Goal: Check status: Check status

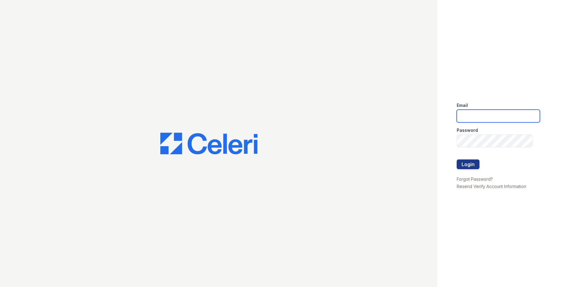
click at [482, 117] on input "email" at bounding box center [498, 116] width 83 height 13
click at [526, 121] on input "email" at bounding box center [498, 116] width 83 height 13
type input "thesocialchico@trinity-pm.com"
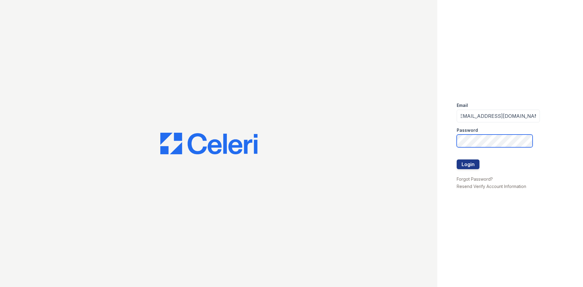
scroll to position [0, 0]
click at [459, 166] on button "Login" at bounding box center [468, 164] width 23 height 10
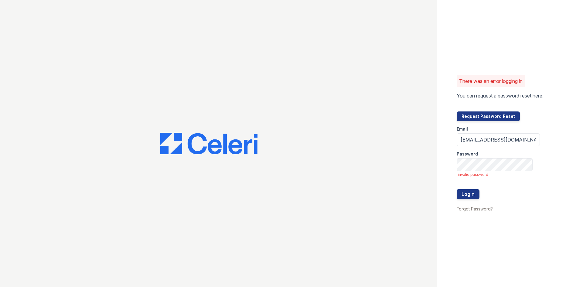
drag, startPoint x: 501, startPoint y: 176, endPoint x: 498, endPoint y: 173, distance: 5.2
click at [499, 174] on span "invalid password" at bounding box center [499, 174] width 82 height 5
click at [457, 189] on button "Login" at bounding box center [468, 194] width 23 height 10
click at [517, 148] on div "Password" at bounding box center [498, 152] width 83 height 12
click at [457, 189] on button "Login" at bounding box center [468, 194] width 23 height 10
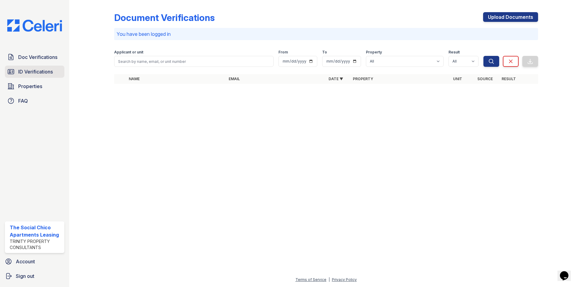
drag, startPoint x: 42, startPoint y: 78, endPoint x: 39, endPoint y: 76, distance: 3.2
click at [40, 77] on div "Doc Verifications ID Verifications Properties FAQ" at bounding box center [34, 79] width 64 height 56
click at [37, 74] on span "ID Verifications" at bounding box center [35, 71] width 35 height 7
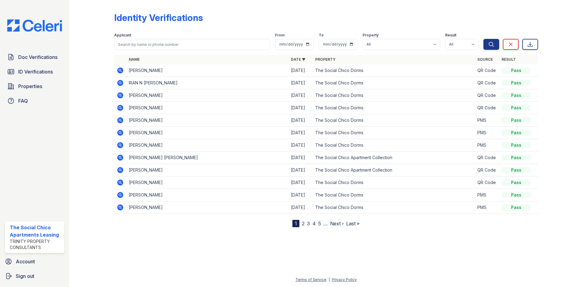
click at [117, 207] on td at bounding box center [120, 207] width 12 height 12
click at [117, 207] on icon at bounding box center [120, 207] width 7 height 7
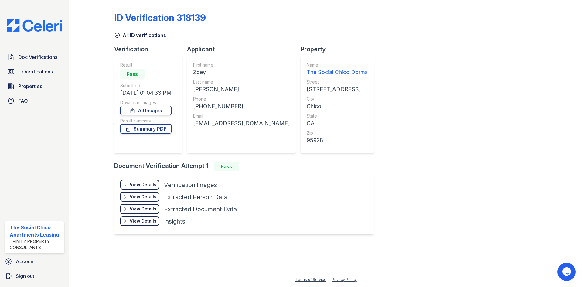
drag, startPoint x: 148, startPoint y: 174, endPoint x: 144, endPoint y: 184, distance: 10.5
click at [147, 176] on div "View Details Details Hide Details Details Verification Images Face Open Documen…" at bounding box center [244, 204] width 260 height 61
click at [144, 184] on div "View Details" at bounding box center [143, 185] width 27 height 6
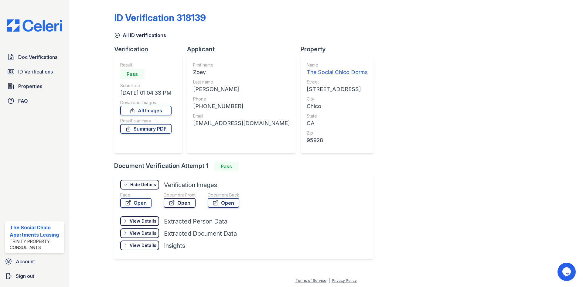
click at [181, 201] on link "Open" at bounding box center [180, 203] width 32 height 10
click at [45, 69] on span "ID Verifications" at bounding box center [35, 71] width 35 height 7
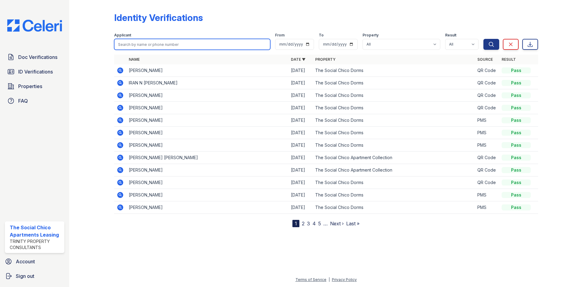
click at [159, 46] on input "search" at bounding box center [192, 44] width 156 height 11
type input "rhielle"
click at [484, 39] on button "Search" at bounding box center [492, 44] width 16 height 11
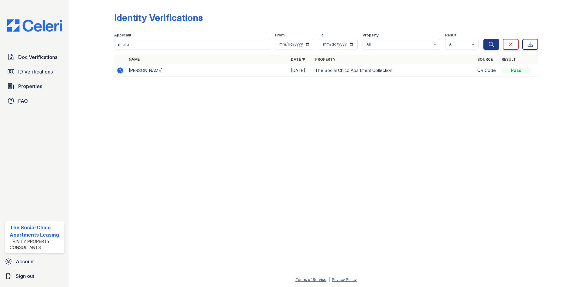
click at [123, 69] on icon at bounding box center [120, 70] width 7 height 7
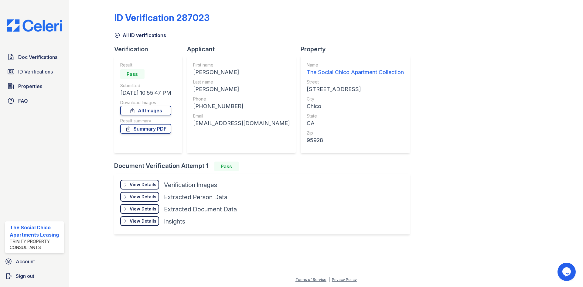
click at [147, 178] on div "View Details Details Hide Details Details Verification Images Document Front Op…" at bounding box center [262, 204] width 296 height 61
click at [146, 182] on div "View Details" at bounding box center [143, 185] width 27 height 6
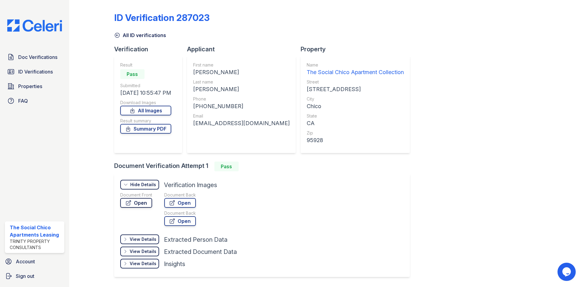
click at [143, 199] on link "Open" at bounding box center [136, 203] width 32 height 10
